Goal: Task Accomplishment & Management: Complete application form

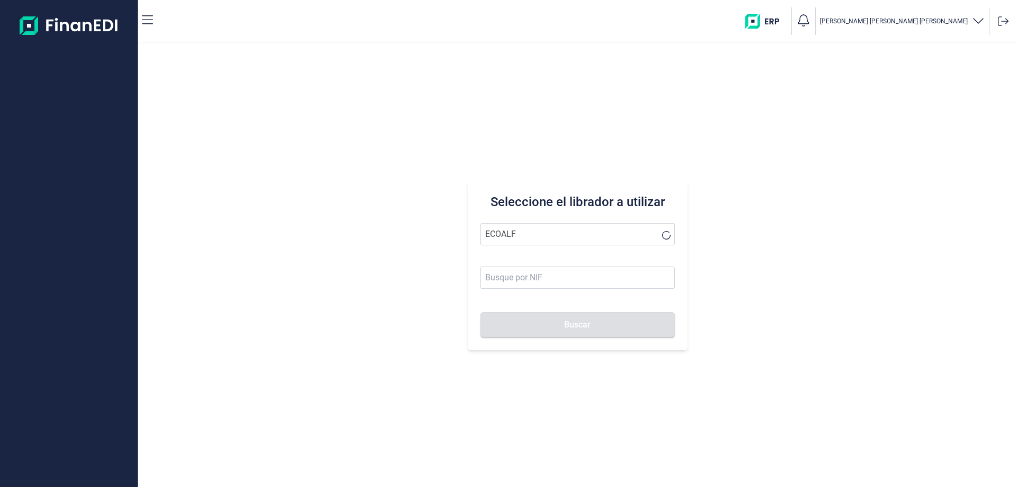
click at [480, 312] on button "Buscar" at bounding box center [577, 324] width 194 height 25
click at [525, 257] on li "ECOALF RECYCLED FABRICS SL" at bounding box center [577, 259] width 194 height 21
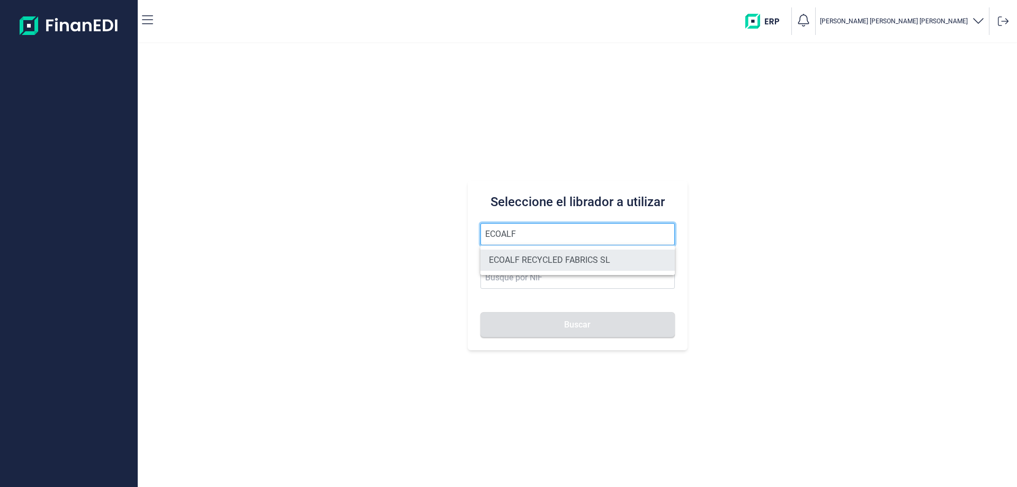
type input "ECOALF RECYCLED FABRICS SL"
type input "B85910610"
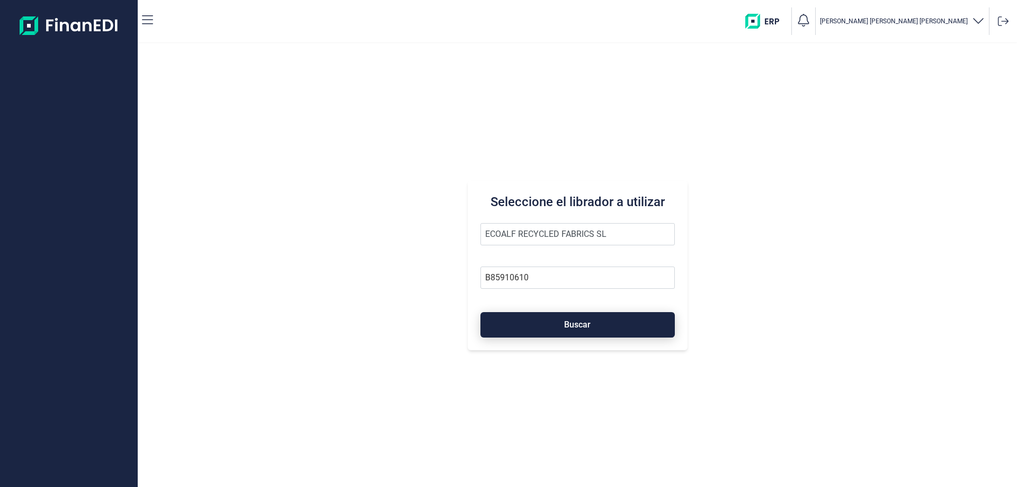
click at [572, 328] on span "Buscar" at bounding box center [577, 324] width 26 height 8
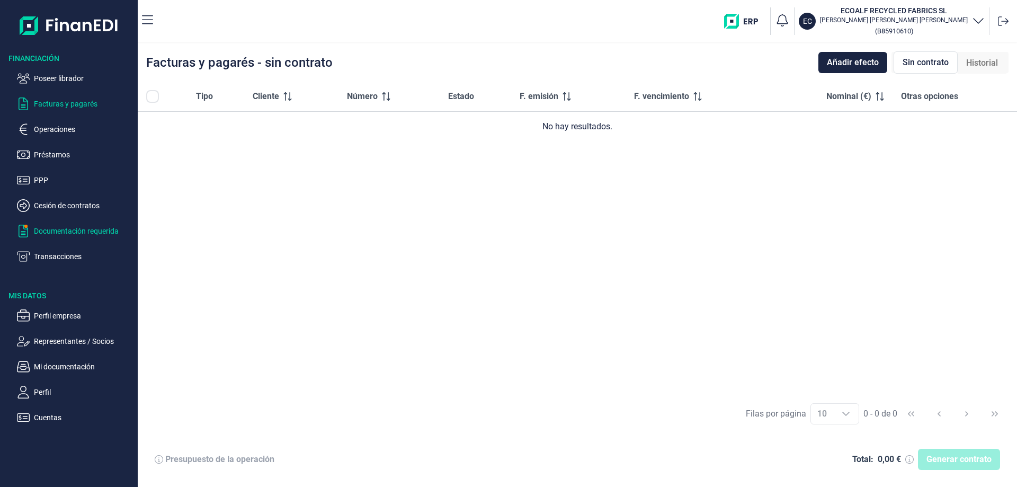
click at [94, 231] on p "Documentación requerida" at bounding box center [84, 231] width 100 height 13
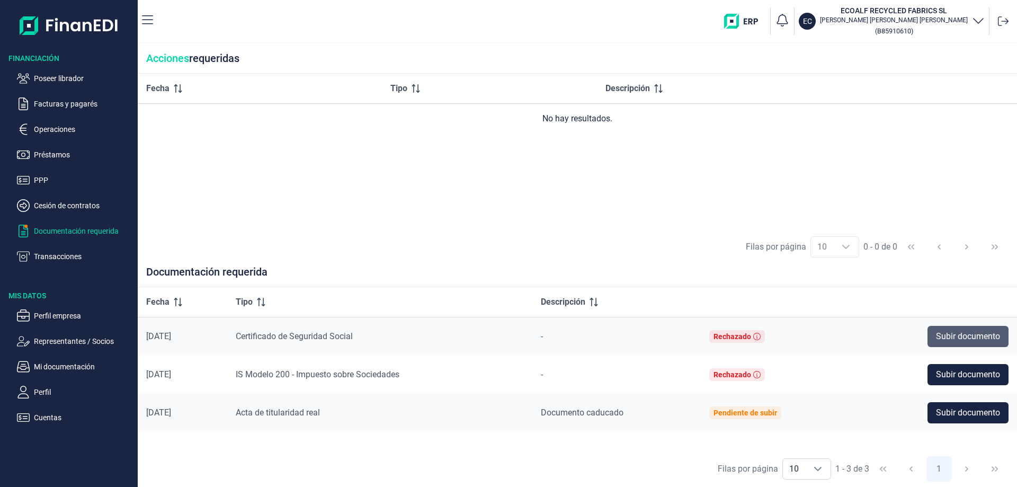
click at [950, 331] on span "Subir documento" at bounding box center [968, 336] width 64 height 13
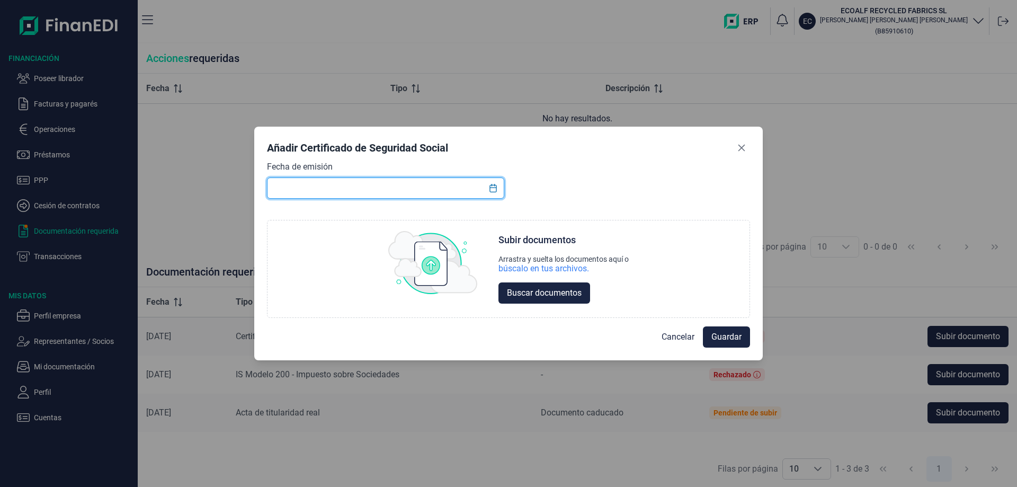
click at [443, 190] on input "text" at bounding box center [385, 187] width 237 height 21
click at [499, 191] on button "Choose Date" at bounding box center [493, 187] width 20 height 19
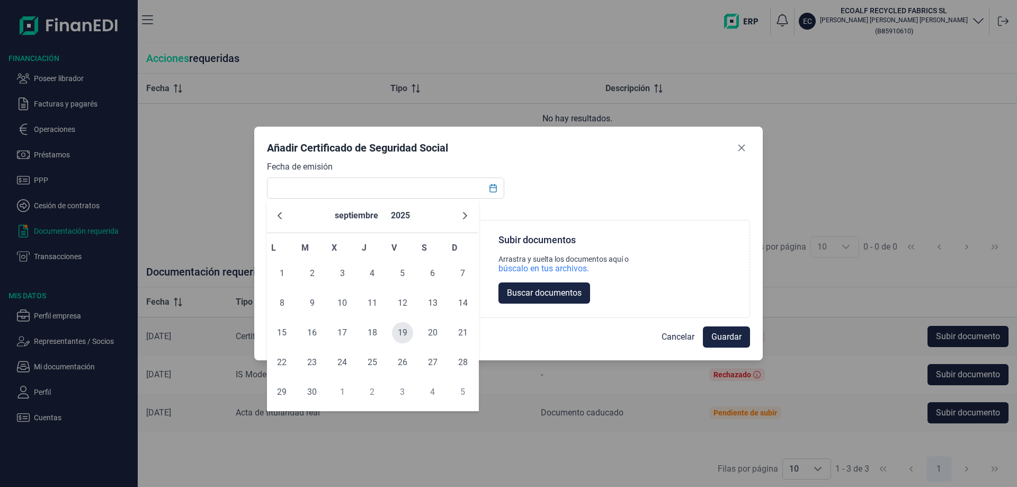
click at [404, 338] on span "19" at bounding box center [402, 332] width 21 height 21
type input "[DATE]"
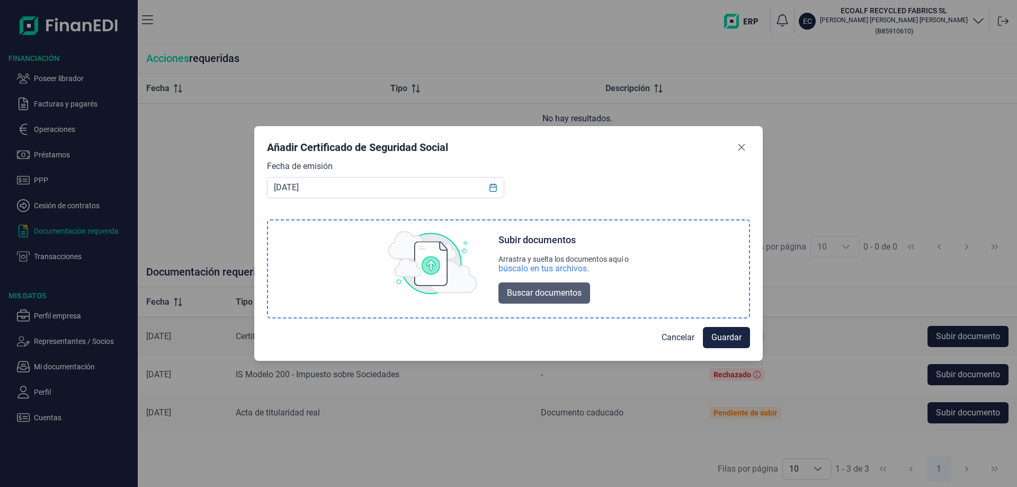
click at [551, 294] on span "Buscar documentos" at bounding box center [544, 292] width 75 height 13
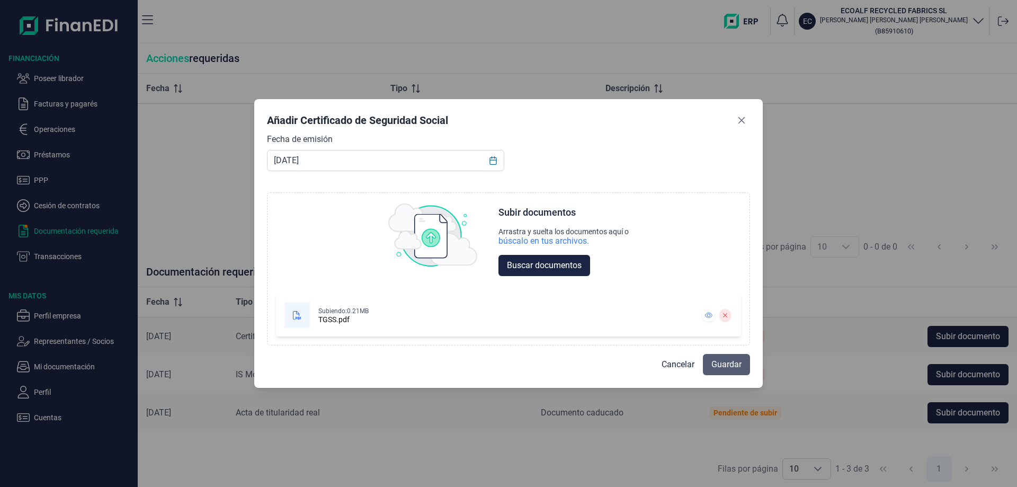
click at [732, 366] on span "Guardar" at bounding box center [726, 364] width 30 height 13
